Goal: Information Seeking & Learning: Learn about a topic

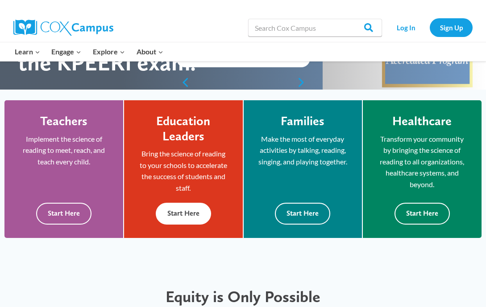
click at [187, 218] on div "Education Leaders Bring the science of reading to your schools to accelerate th…" at bounding box center [182, 169] width 91 height 111
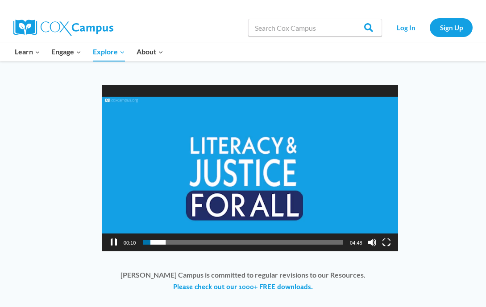
scroll to position [671, 0]
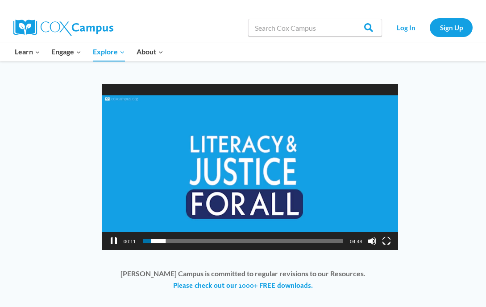
click at [111, 237] on button "Pause" at bounding box center [113, 241] width 9 height 9
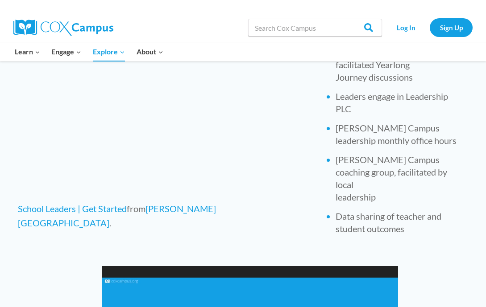
scroll to position [496, 0]
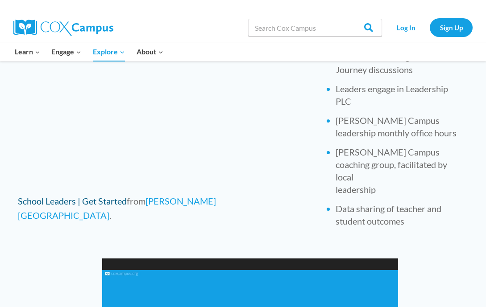
click at [105, 200] on link "School Leaders | Get Started" at bounding box center [72, 201] width 109 height 11
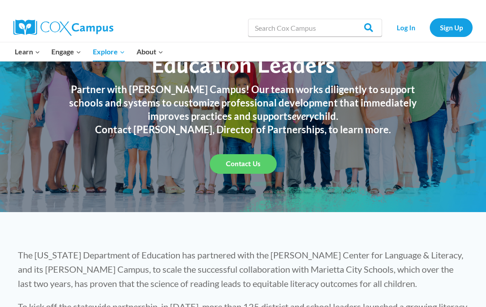
scroll to position [27, 0]
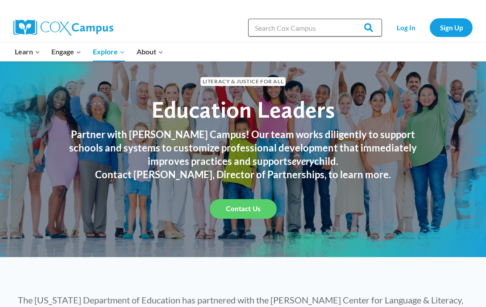
click at [280, 29] on input "Search in [URL][DOMAIN_NAME]" at bounding box center [315, 28] width 134 height 18
type input "Truancy"
click at [347, 19] on input "Search" at bounding box center [364, 28] width 35 height 18
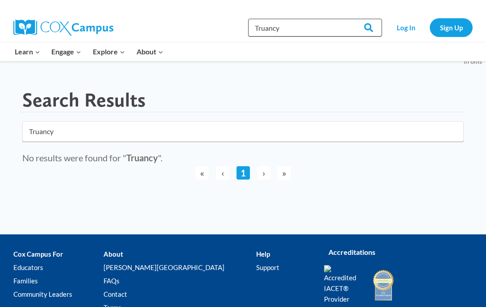
drag, startPoint x: 299, startPoint y: 26, endPoint x: 261, endPoint y: 29, distance: 37.6
click at [261, 29] on input "Truancy" at bounding box center [315, 28] width 134 height 18
type input "T"
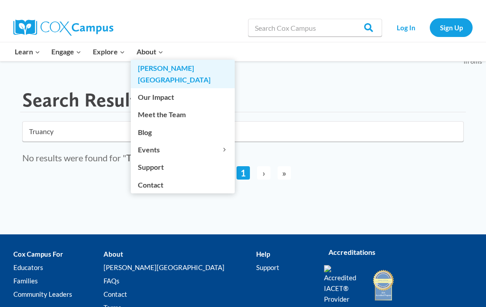
click at [148, 70] on link "[PERSON_NAME][GEOGRAPHIC_DATA]" at bounding box center [183, 74] width 104 height 29
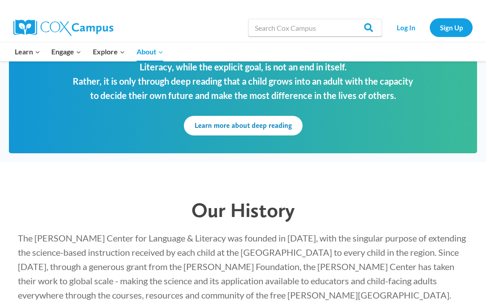
scroll to position [1071, 0]
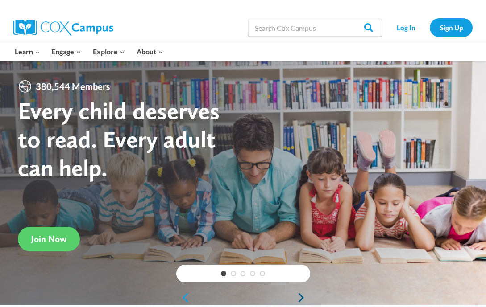
click at [301, 300] on link "Next" at bounding box center [303, 297] width 13 height 11
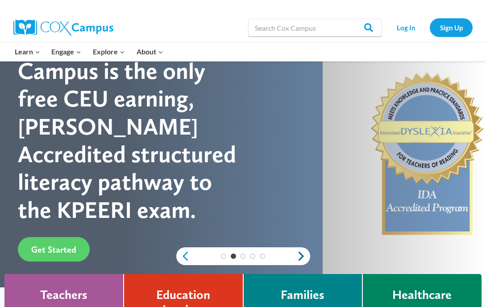
scroll to position [70, 0]
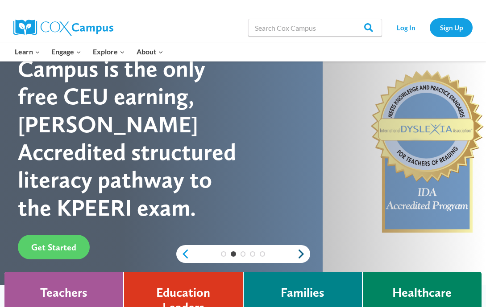
click at [302, 255] on link "Next" at bounding box center [303, 254] width 13 height 11
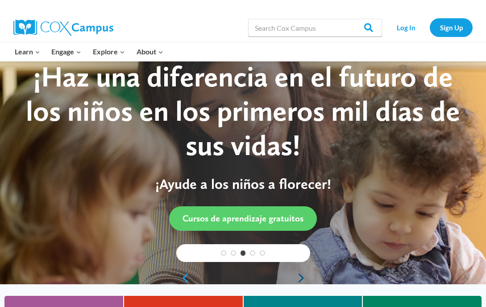
scroll to position [20, 0]
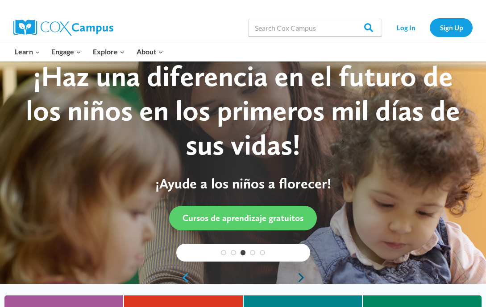
click at [300, 277] on link "Next" at bounding box center [303, 277] width 13 height 11
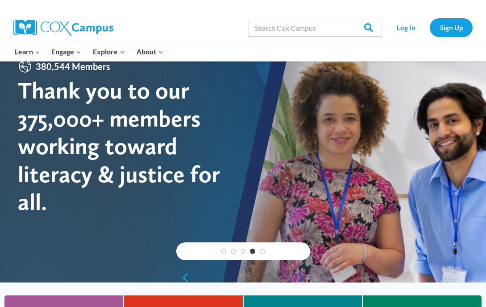
click at [300, 276] on link "Next" at bounding box center [303, 277] width 13 height 11
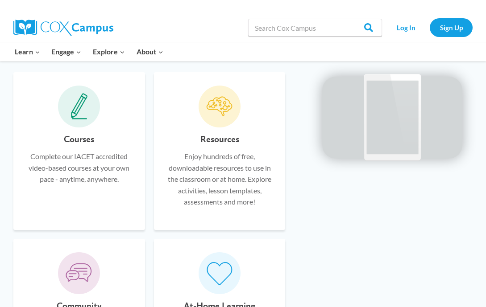
scroll to position [551, 0]
click at [82, 141] on h6 "Courses" at bounding box center [79, 140] width 30 height 14
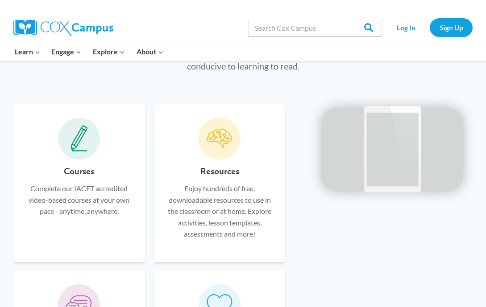
scroll to position [549, 0]
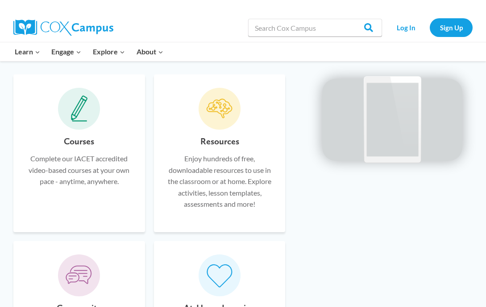
click at [70, 205] on div "Courses Complete our IACET accredited video-based courses at your own pace - an…" at bounding box center [79, 176] width 105 height 85
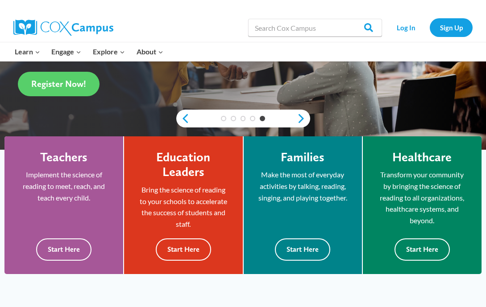
scroll to position [175, 0]
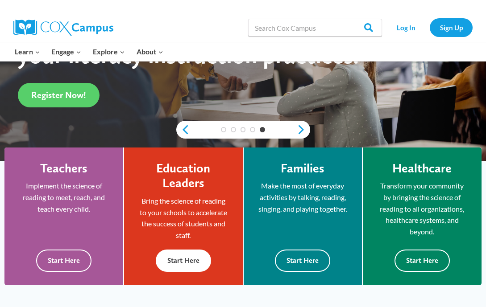
click at [191, 263] on button "Start Here" at bounding box center [183, 261] width 55 height 22
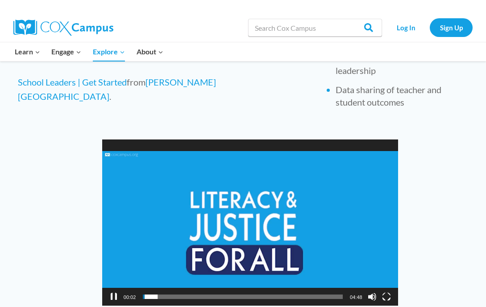
scroll to position [617, 0]
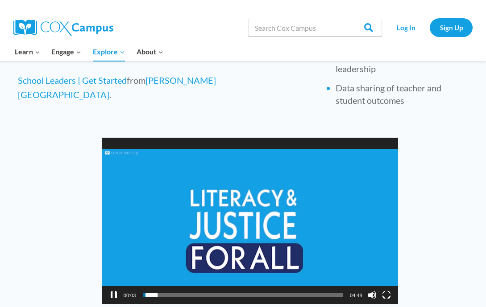
click at [112, 291] on button "Pause" at bounding box center [113, 295] width 9 height 9
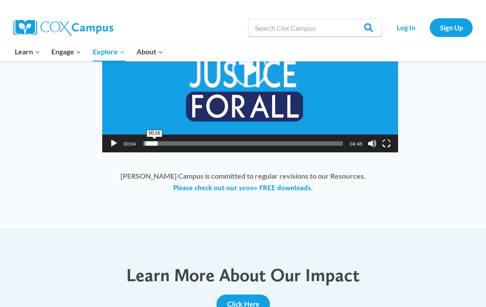
scroll to position [790, 0]
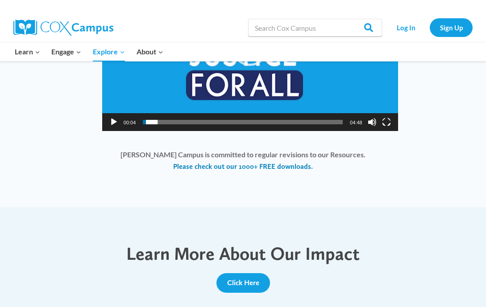
click at [247, 162] on link "Please check out our 1000+ FREE downloads." at bounding box center [243, 167] width 140 height 10
click at [248, 279] on span "Click Here" at bounding box center [243, 283] width 32 height 8
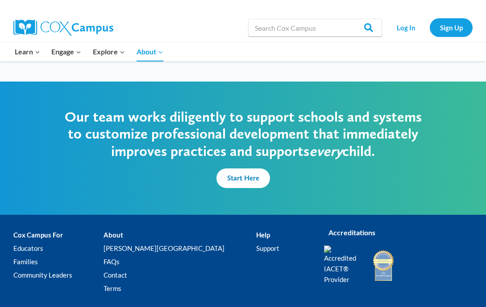
scroll to position [2087, 0]
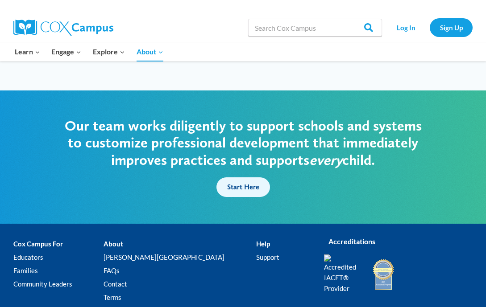
click at [250, 183] on span "Start Here" at bounding box center [243, 187] width 32 height 8
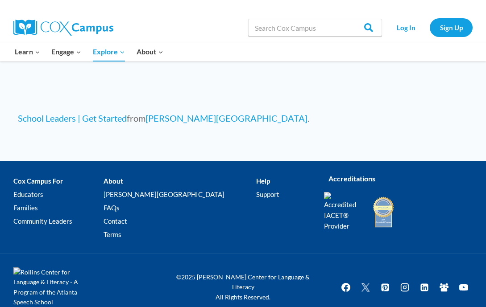
scroll to position [905, 0]
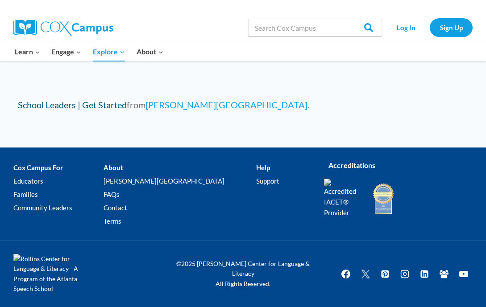
click at [84, 105] on link "School Leaders | Get Started" at bounding box center [72, 104] width 109 height 11
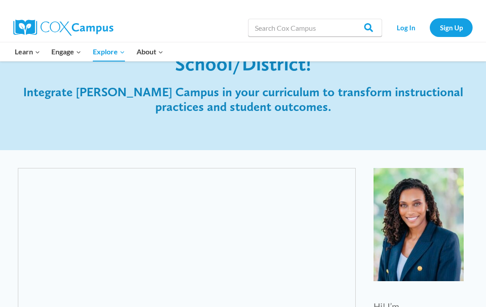
scroll to position [0, 0]
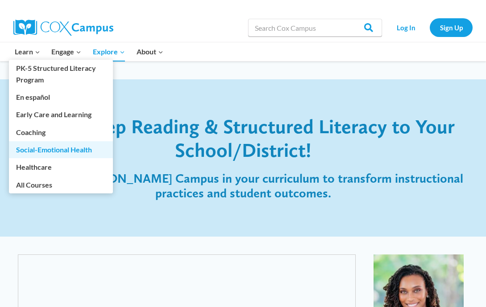
click at [51, 152] on link "Social-Emotional Health" at bounding box center [61, 149] width 104 height 17
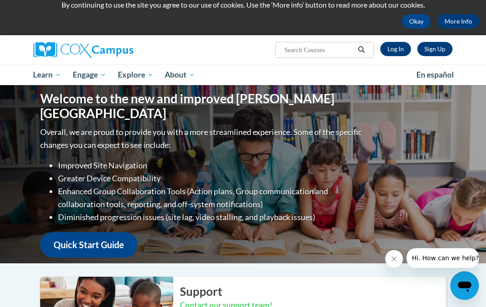
scroll to position [33, 0]
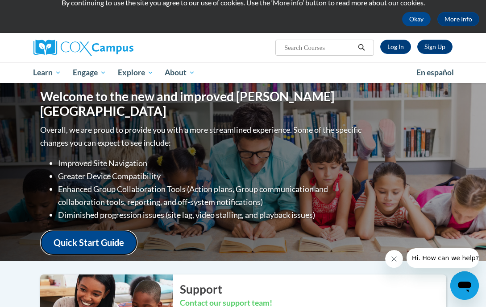
click at [104, 236] on link "Quick Start Guide" at bounding box center [88, 242] width 97 height 25
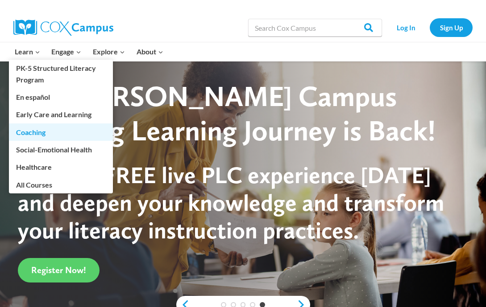
click at [35, 135] on link "Coaching" at bounding box center [61, 132] width 104 height 17
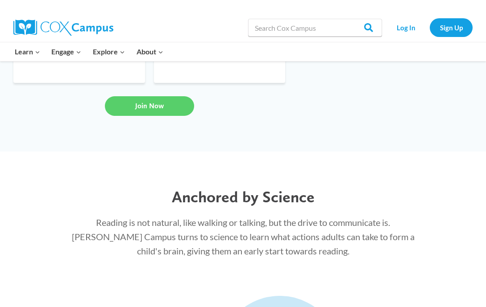
scroll to position [835, 0]
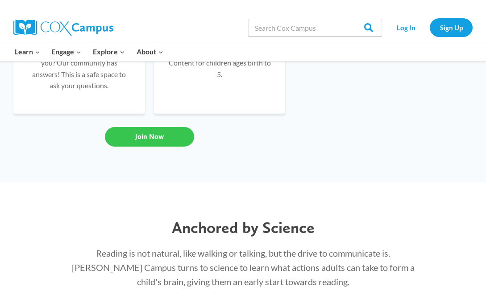
click at [155, 141] on span "Join Now" at bounding box center [149, 136] width 29 height 8
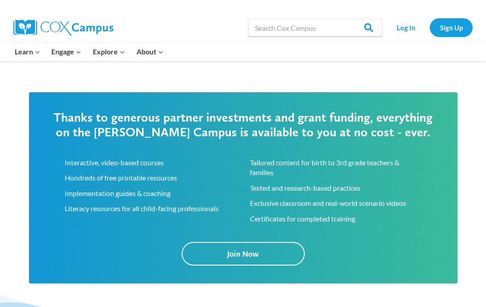
scroll to position [1446, 0]
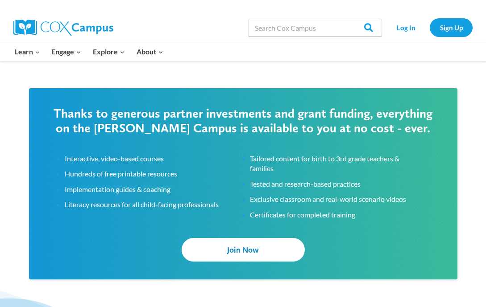
click at [245, 255] on span "Join Now" at bounding box center [243, 249] width 32 height 9
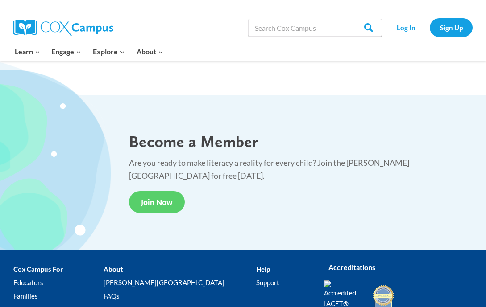
scroll to position [1709, 0]
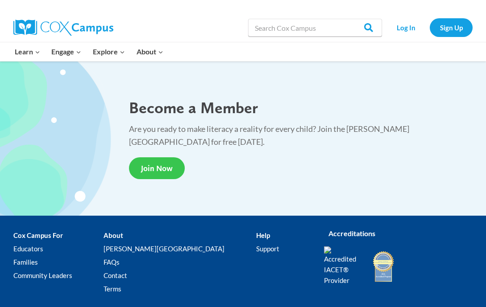
click at [168, 173] on span "Join Now" at bounding box center [157, 168] width 32 height 9
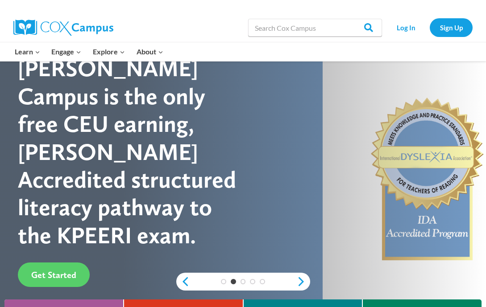
scroll to position [64, 0]
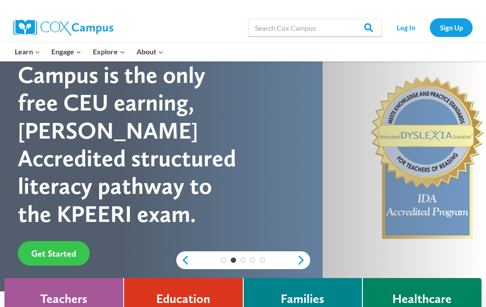
click at [53, 248] on span "Get Started" at bounding box center [53, 253] width 45 height 11
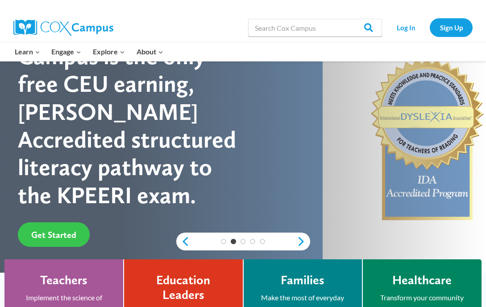
scroll to position [0, 0]
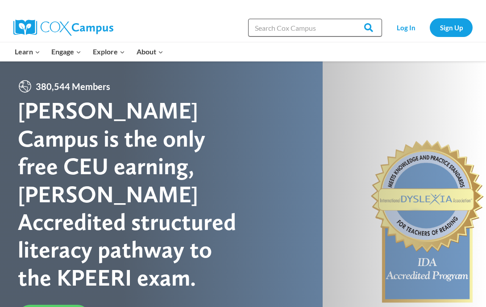
click at [314, 28] on input "Search in [URL][DOMAIN_NAME]" at bounding box center [315, 28] width 134 height 18
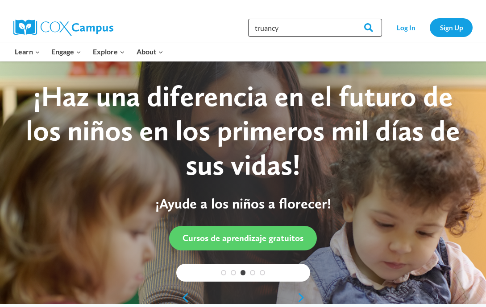
type input "truancy"
click at [347, 19] on input "Search" at bounding box center [364, 28] width 35 height 18
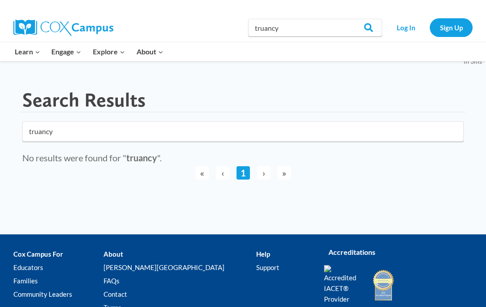
click at [242, 173] on link "1" at bounding box center [242, 172] width 13 height 13
